Goal: Check status: Check status

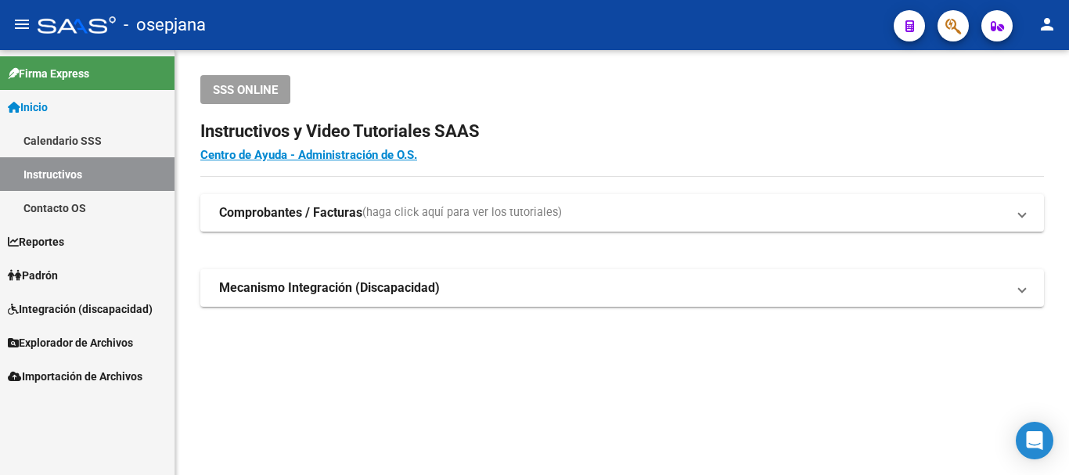
click at [48, 274] on span "Padrón" at bounding box center [33, 275] width 50 height 17
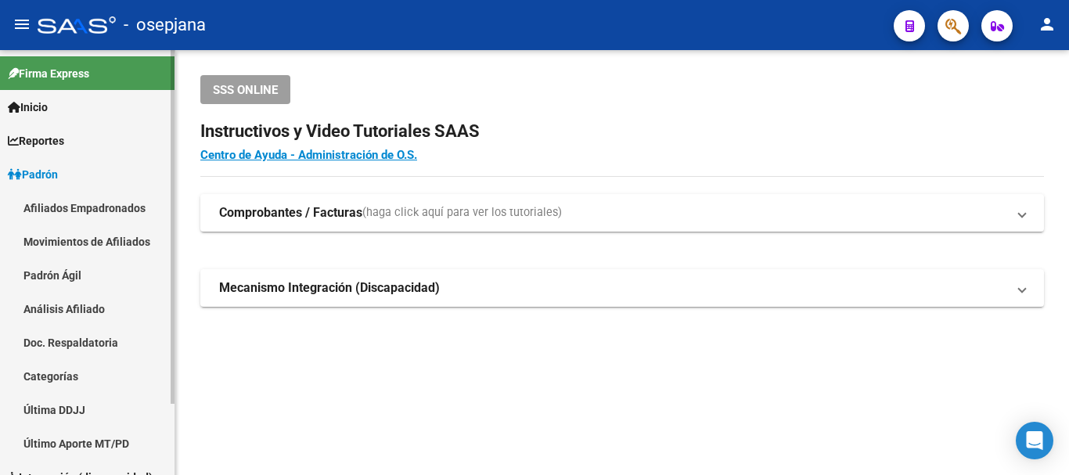
click at [67, 307] on link "Análisis Afiliado" at bounding box center [87, 309] width 174 height 34
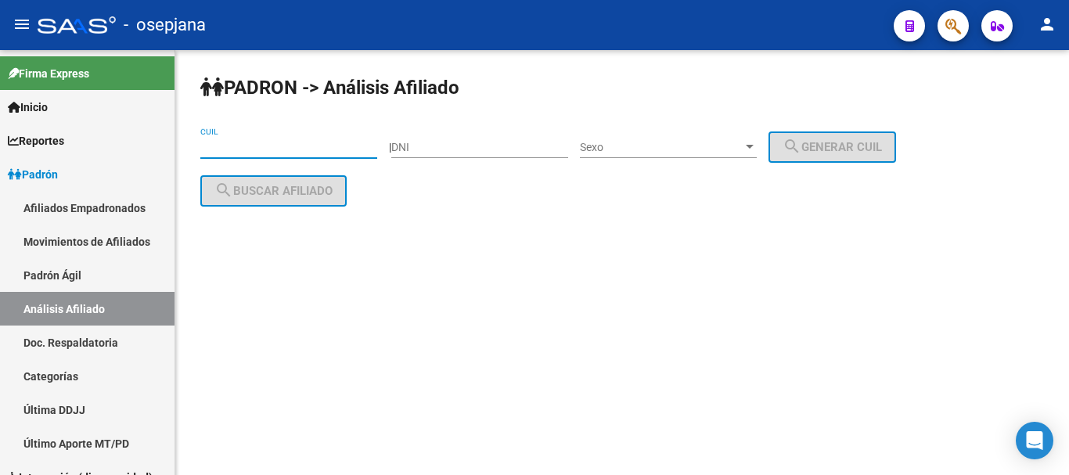
click at [210, 145] on input "CUIL" at bounding box center [288, 147] width 177 height 13
paste input "20-35069691-2"
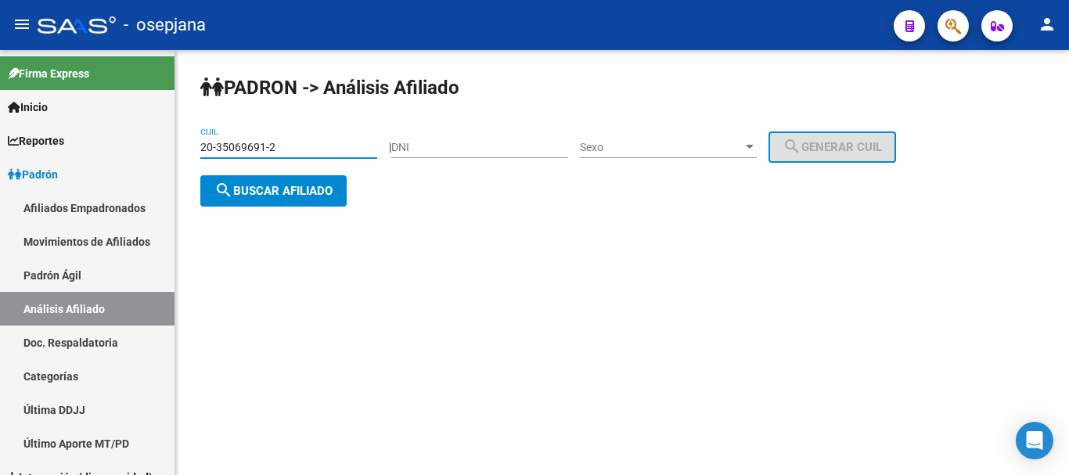
type input "20-35069691-2"
click at [266, 189] on span "search Buscar afiliado" at bounding box center [273, 191] width 118 height 14
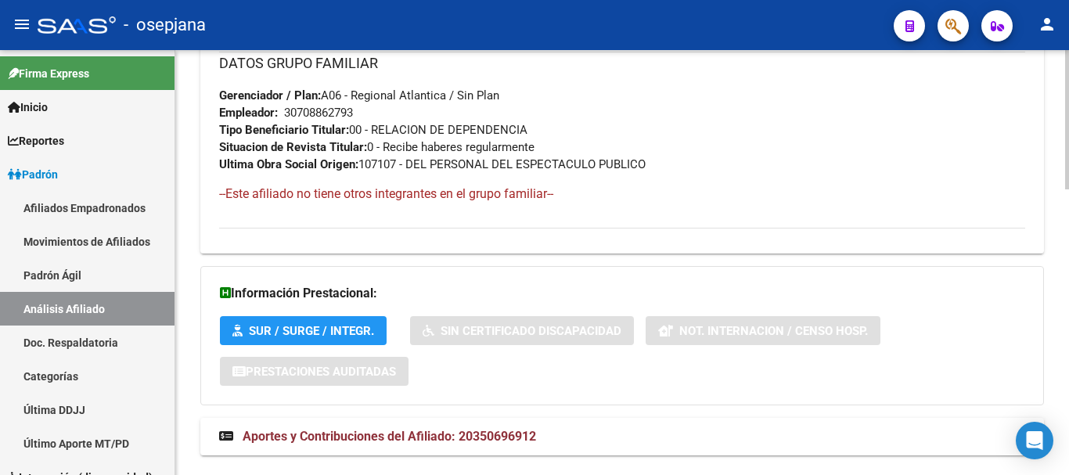
scroll to position [870, 0]
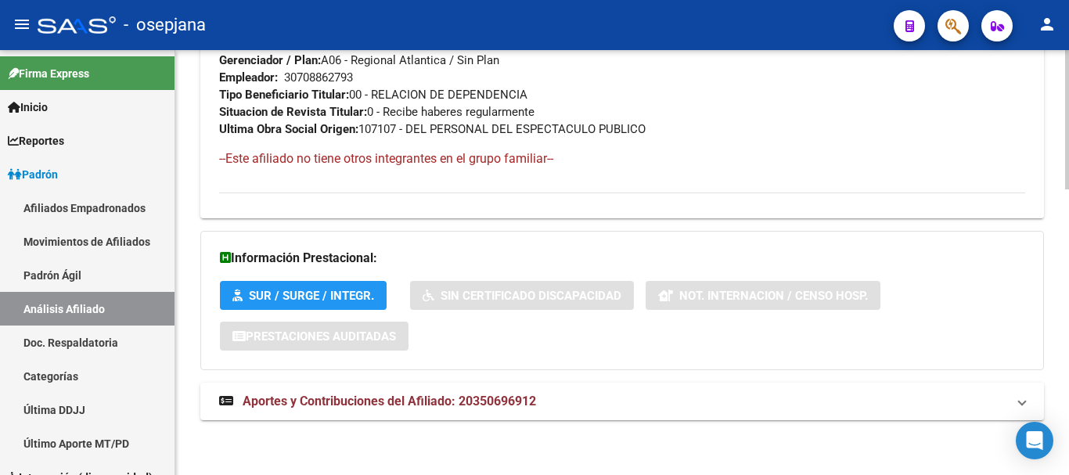
click at [1068, 474] on html "menu - osepjana person Firma Express Inicio Calendario SSS Instructivos Contact…" at bounding box center [534, 237] width 1069 height 475
click at [369, 397] on span "Aportes y Contribuciones del Afiliado: 20350696912" at bounding box center [389, 401] width 293 height 15
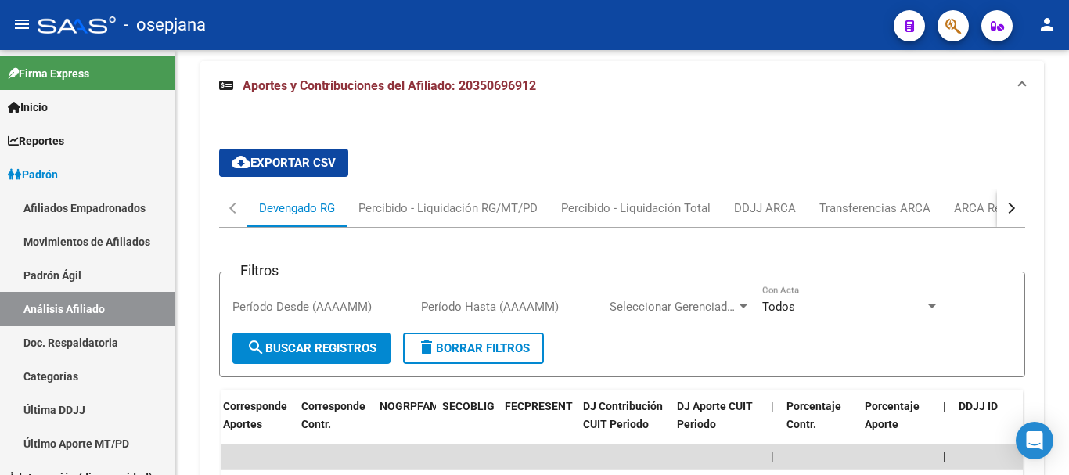
scroll to position [1183, 0]
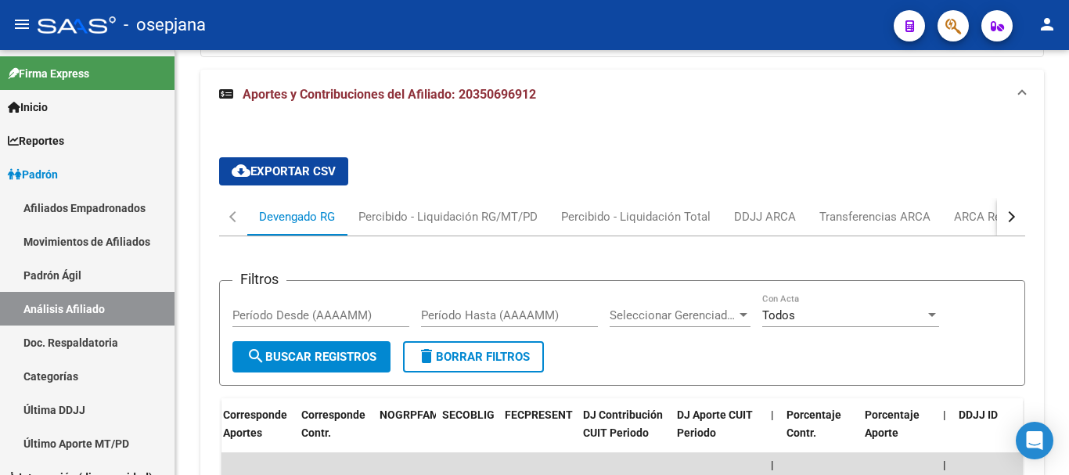
click at [1013, 214] on div "button" at bounding box center [1009, 216] width 11 height 11
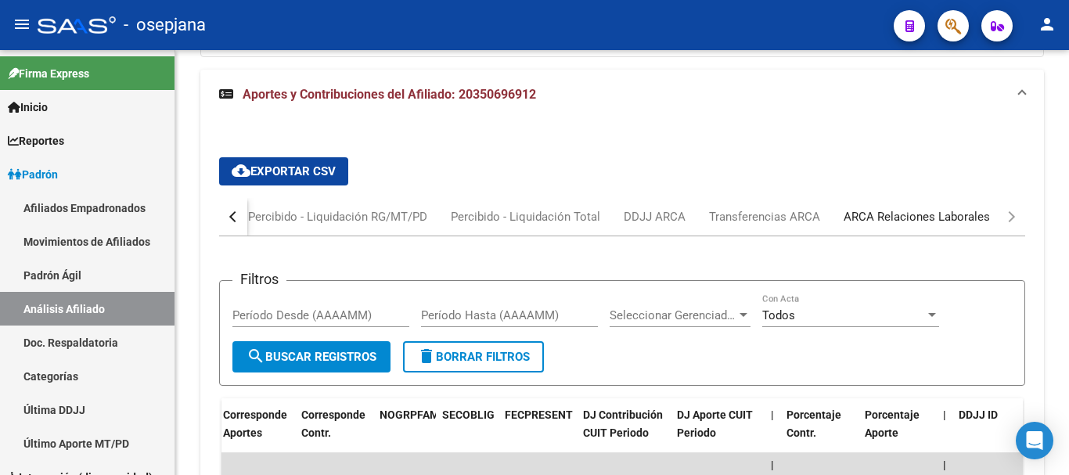
click at [911, 215] on div "ARCA Relaciones Laborales" at bounding box center [916, 216] width 146 height 17
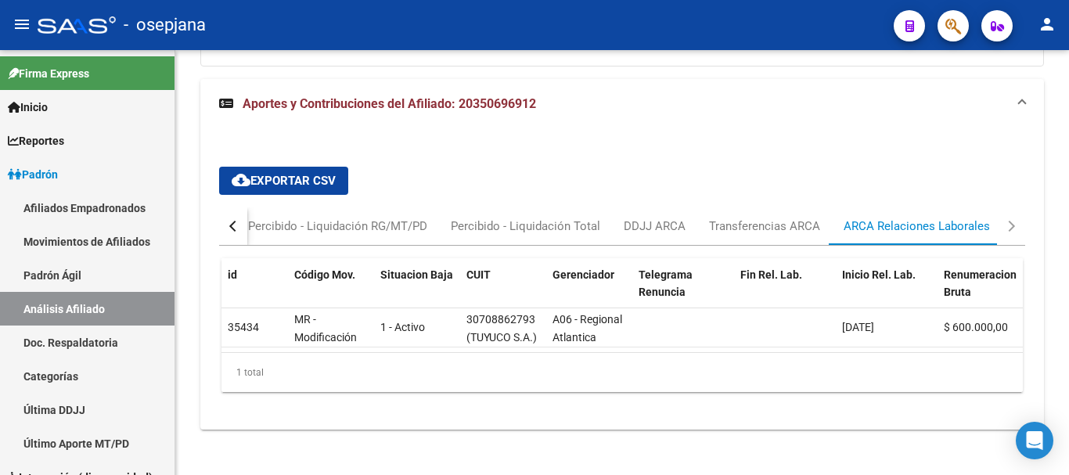
scroll to position [1195, 0]
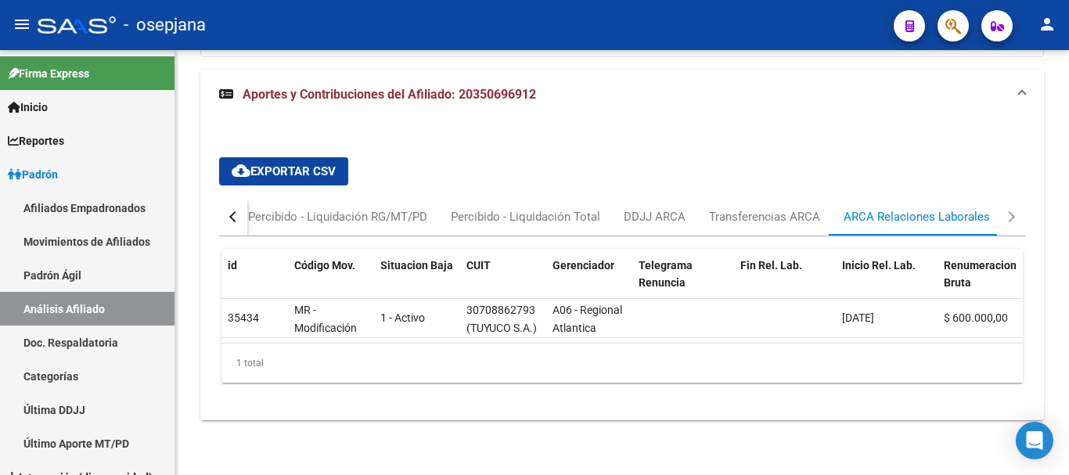
click at [231, 211] on div "button" at bounding box center [234, 216] width 11 height 11
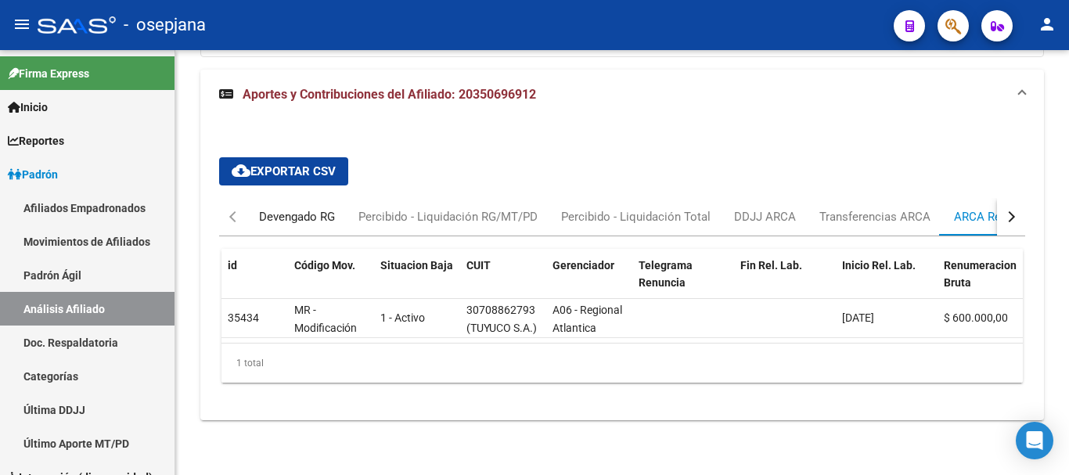
click at [289, 208] on div "Devengado RG" at bounding box center [297, 216] width 76 height 17
